Goal: Transaction & Acquisition: Purchase product/service

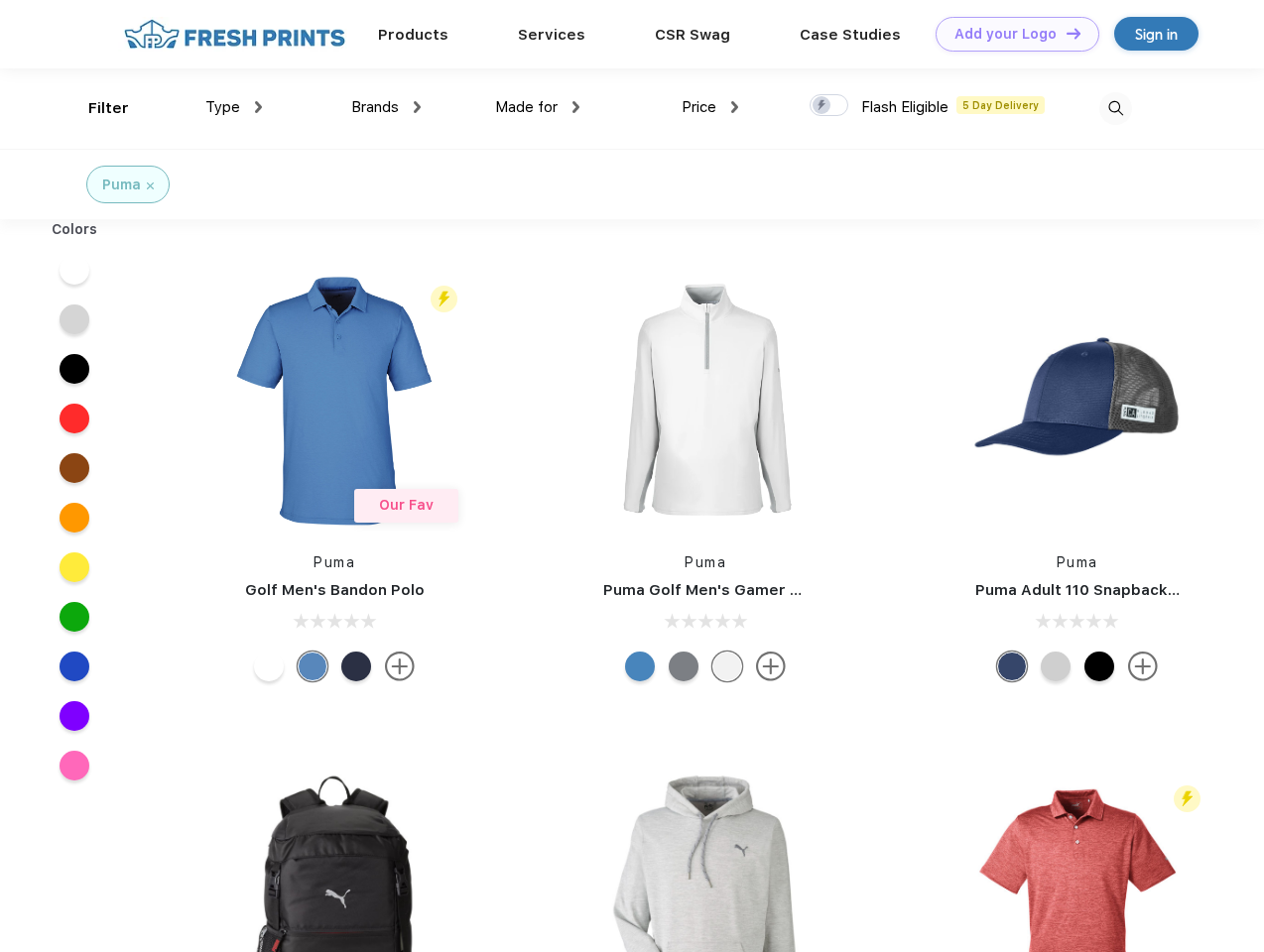
scroll to position [1, 0]
click at [1010, 34] on link "Add your Logo Design Tool" at bounding box center [1017, 34] width 164 height 35
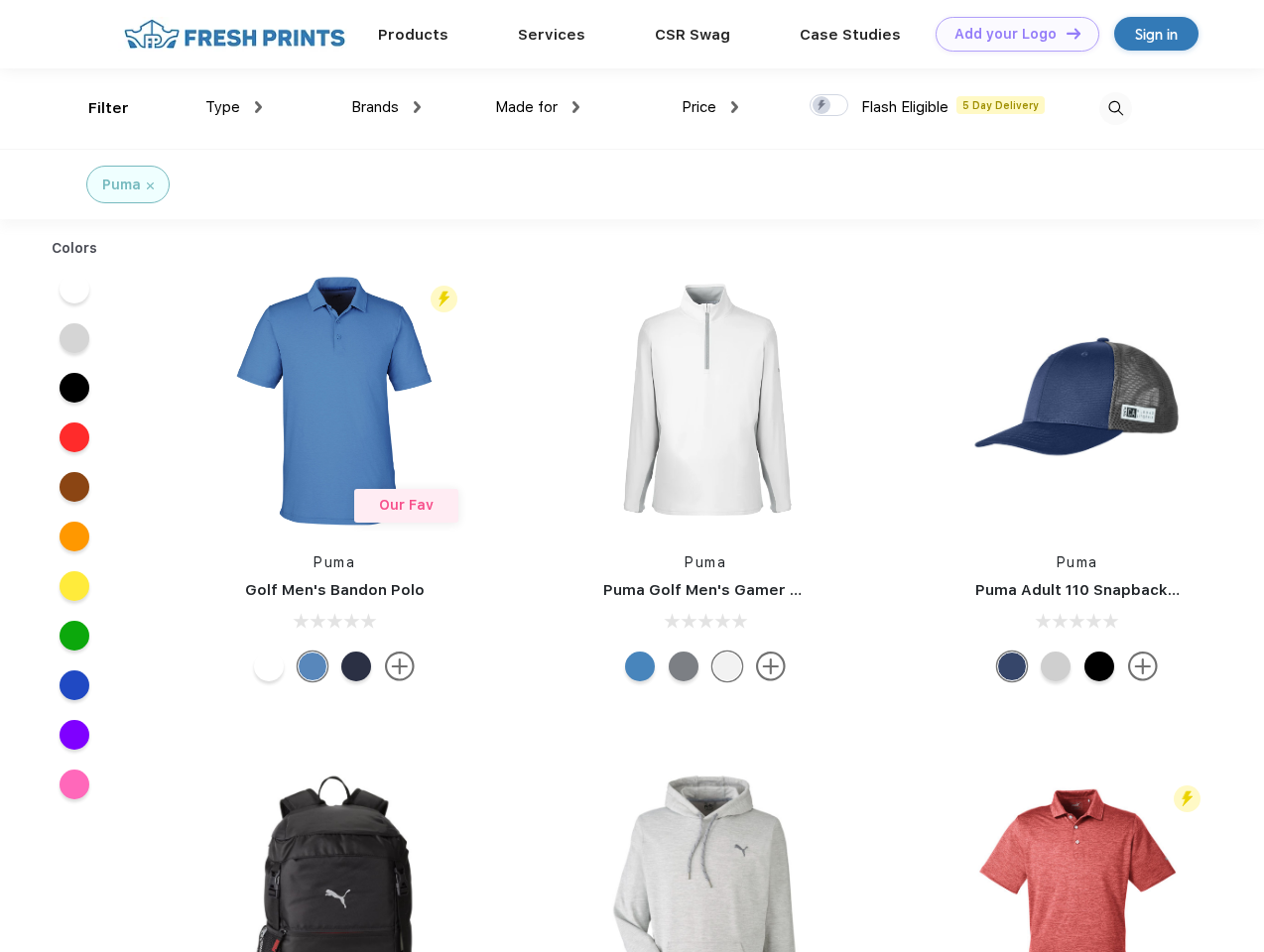
click at [0, 0] on div "Design Tool" at bounding box center [0, 0] width 0 height 0
click at [1064, 33] on link "Add your Logo Design Tool" at bounding box center [1017, 34] width 164 height 35
click at [95, 108] on div "Filter" at bounding box center [108, 108] width 41 height 23
click at [234, 107] on span "Type" at bounding box center [222, 107] width 35 height 18
click at [386, 107] on span "Brands" at bounding box center [375, 107] width 48 height 18
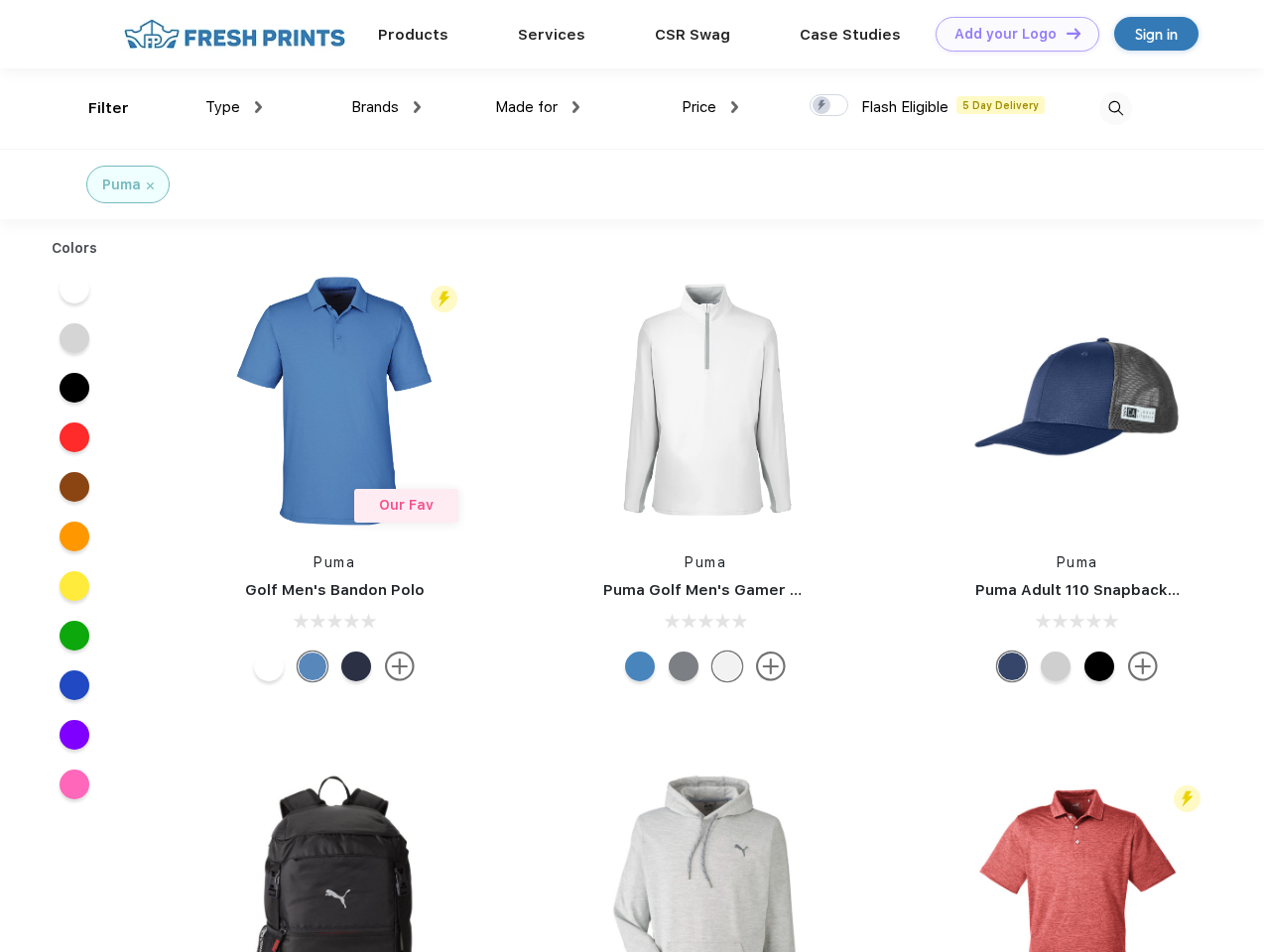
click at [537, 107] on span "Made for" at bounding box center [525, 107] width 63 height 18
click at [710, 107] on span "Price" at bounding box center [698, 107] width 35 height 18
click at [829, 106] on div at bounding box center [828, 105] width 39 height 22
click at [822, 106] on input "checkbox" at bounding box center [815, 99] width 13 height 13
click at [1115, 108] on img at bounding box center [1115, 108] width 33 height 33
